Goal: Find specific page/section: Find specific page/section

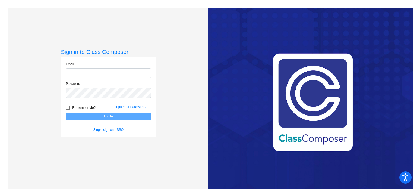
type input "[PERSON_NAME][EMAIL_ADDRESS][PERSON_NAME][DOMAIN_NAME]"
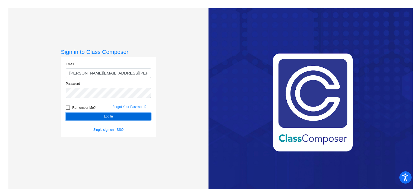
click at [89, 112] on button "Log In" at bounding box center [108, 116] width 85 height 8
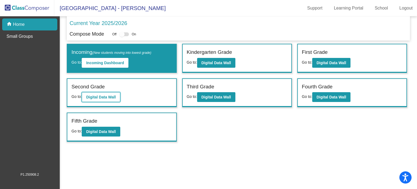
click at [90, 97] on b "Digital Data Wall" at bounding box center [101, 97] width 30 height 4
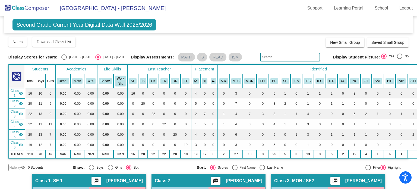
click at [27, 15] on img at bounding box center [27, 8] width 54 height 16
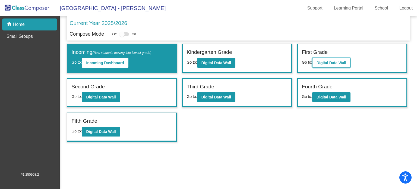
click at [334, 60] on b "Digital Data Wall" at bounding box center [331, 62] width 30 height 4
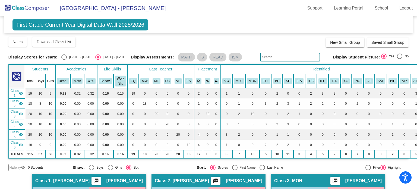
click at [45, 8] on img at bounding box center [27, 8] width 54 height 16
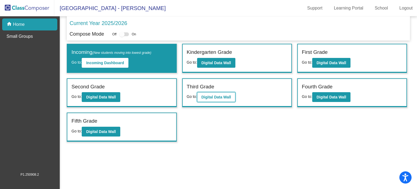
click at [209, 99] on button "Digital Data Wall" at bounding box center [216, 97] width 38 height 10
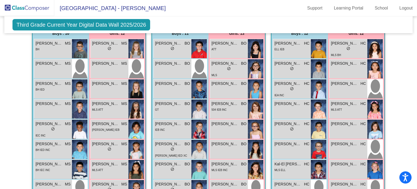
scroll to position [143, 0]
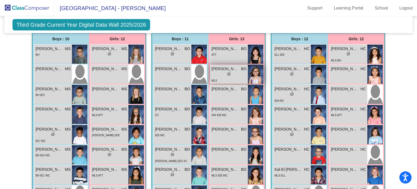
click at [241, 73] on div "lock do_not_disturb_alt" at bounding box center [228, 75] width 35 height 6
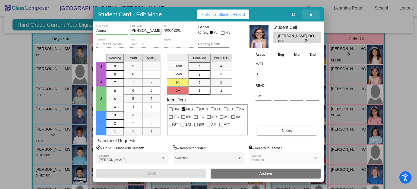
click at [313, 15] on button "button" at bounding box center [310, 14] width 17 height 10
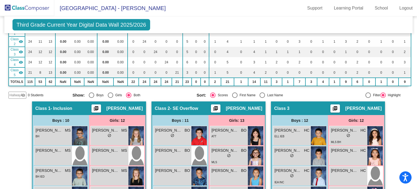
scroll to position [0, 0]
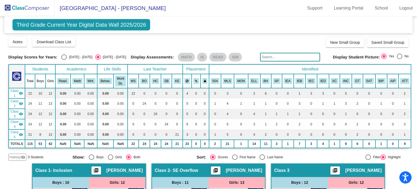
click at [85, 21] on span "Third Grade Current Year Digital Data Wall 2025/2026" at bounding box center [81, 24] width 138 height 11
click at [87, 11] on span "[GEOGRAPHIC_DATA] - [PERSON_NAME]" at bounding box center [109, 8] width 111 height 9
click at [46, 6] on img at bounding box center [27, 8] width 54 height 16
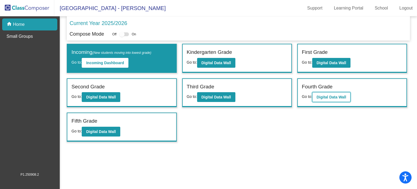
click at [328, 97] on b "Digital Data Wall" at bounding box center [331, 97] width 30 height 4
